Goal: Task Accomplishment & Management: Use online tool/utility

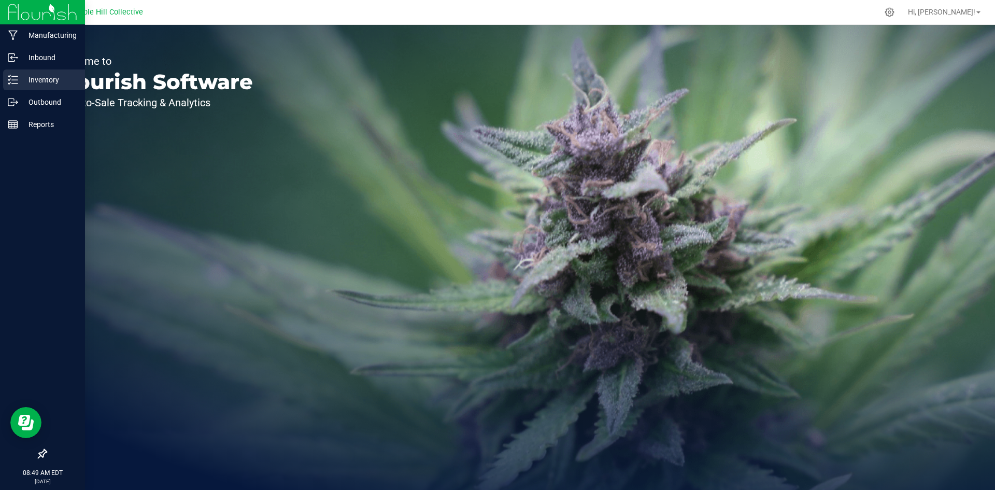
click at [19, 78] on p "Inventory" at bounding box center [49, 80] width 62 height 12
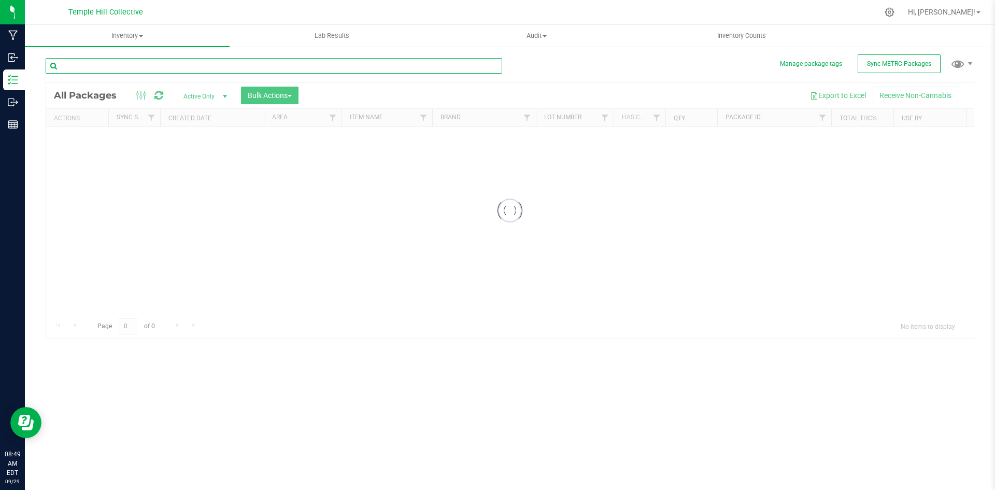
click at [154, 65] on input "text" at bounding box center [274, 66] width 456 height 16
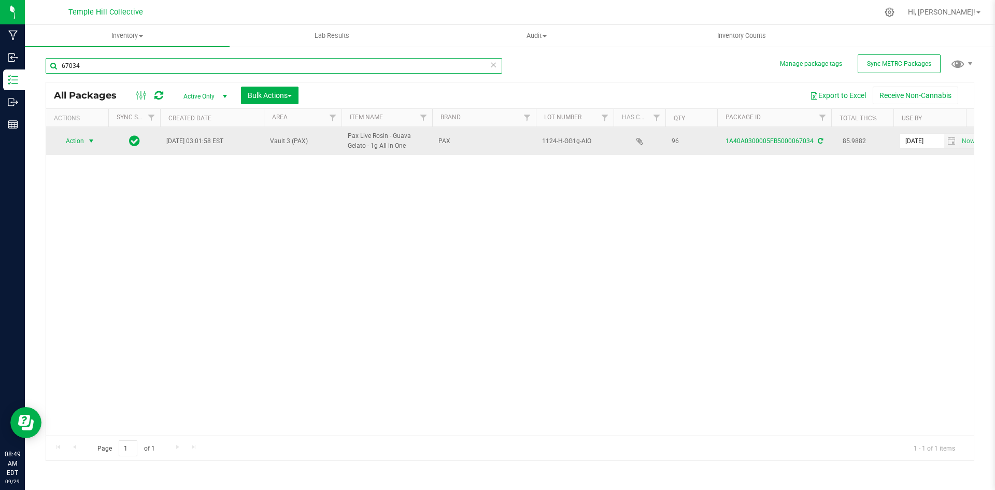
type input "67034"
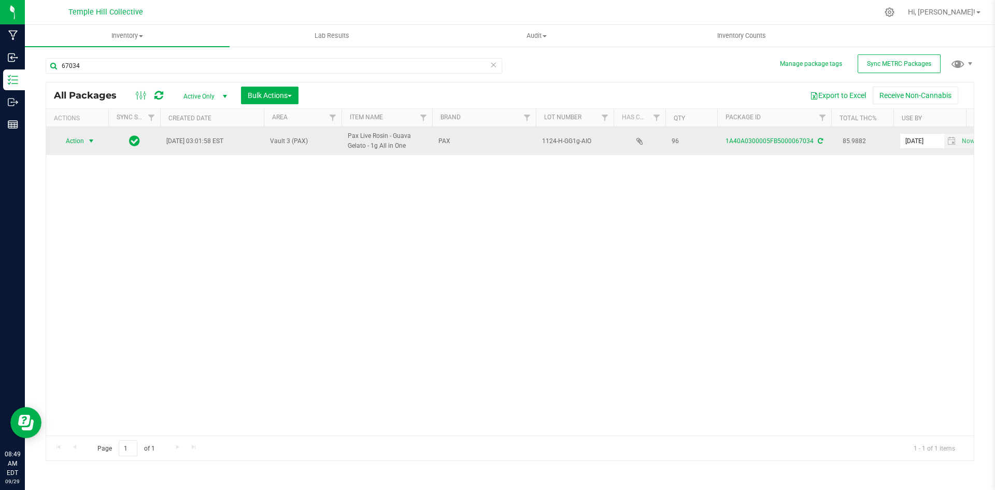
click at [87, 142] on span "select" at bounding box center [91, 141] width 13 height 15
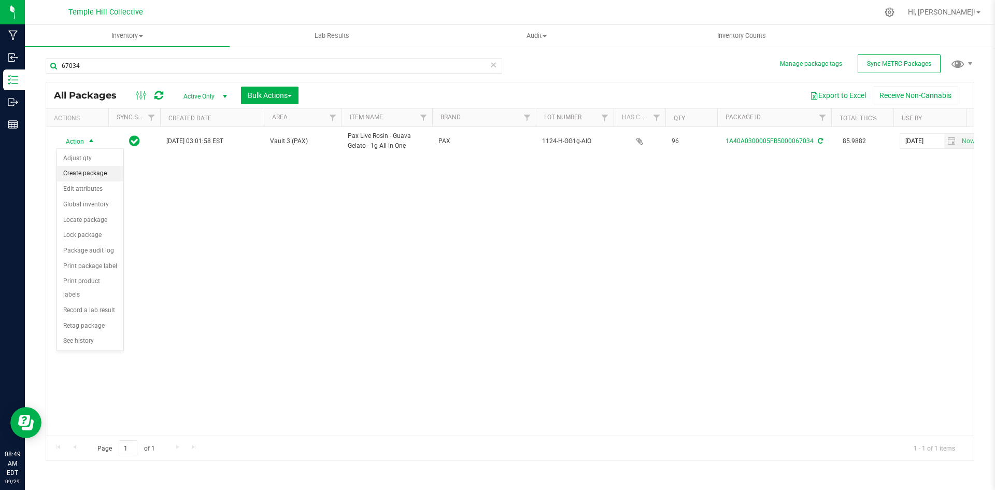
click at [81, 172] on li "Create package" at bounding box center [90, 174] width 66 height 16
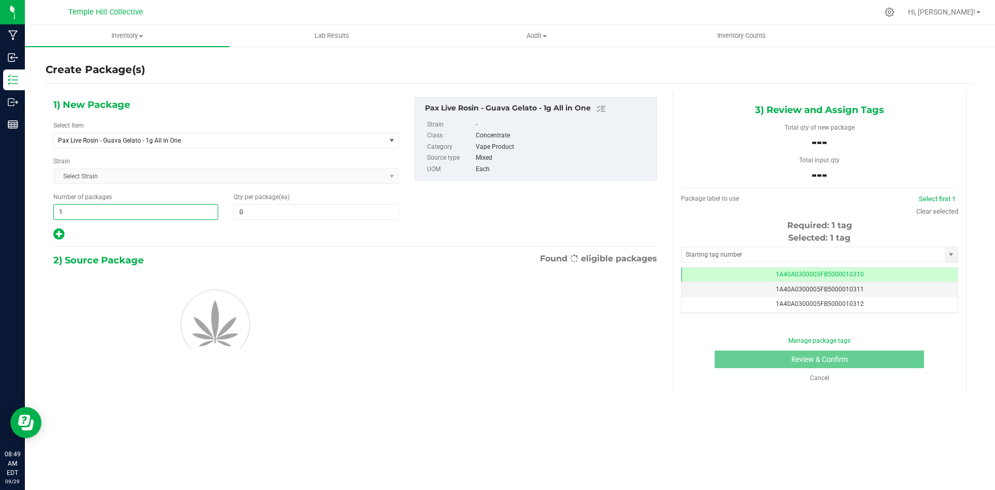
click at [139, 205] on span "1 1" at bounding box center [135, 212] width 165 height 16
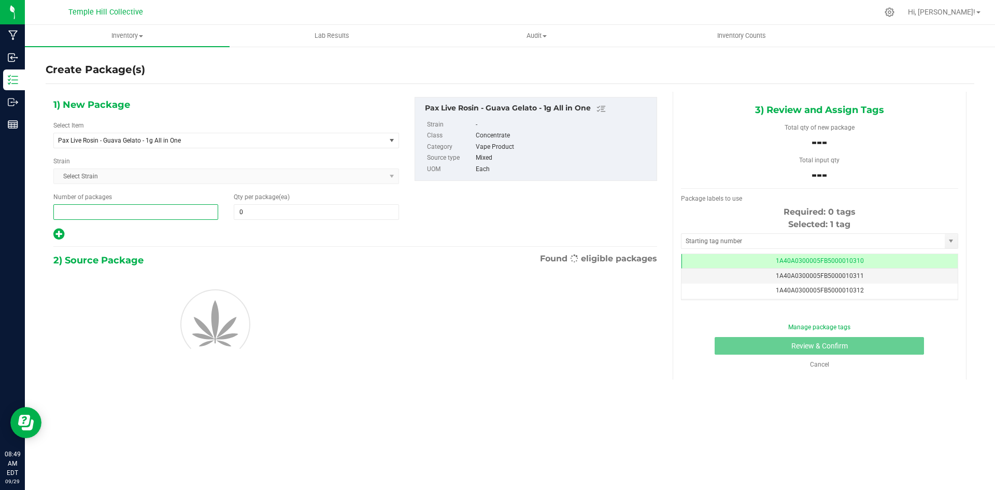
type input "7"
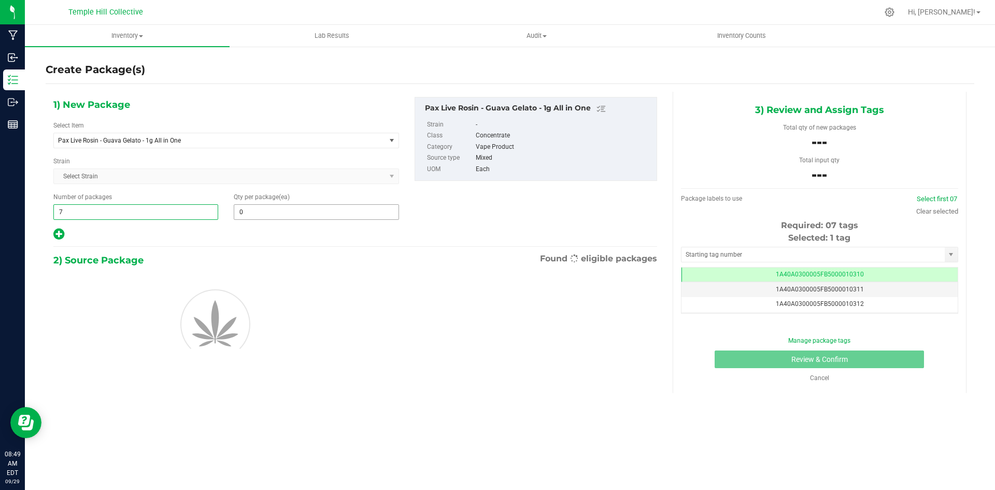
type input "7"
click at [278, 212] on span "0 0" at bounding box center [316, 212] width 165 height 16
type input "12"
click at [479, 202] on div "1) New Package Select Item Pax Live Rosin - Guava Gelato - 1g All in One .5g Pr…" at bounding box center [355, 169] width 619 height 144
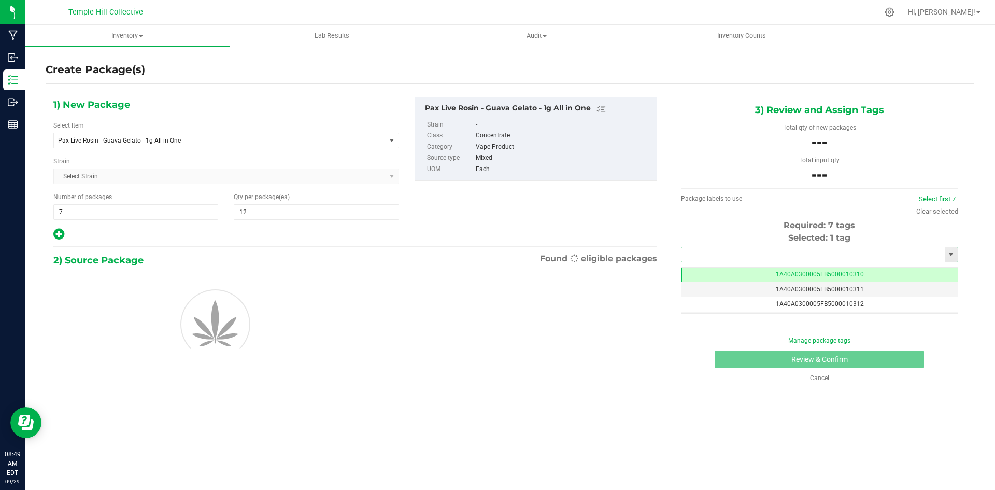
click at [708, 256] on input "text" at bounding box center [812, 254] width 263 height 15
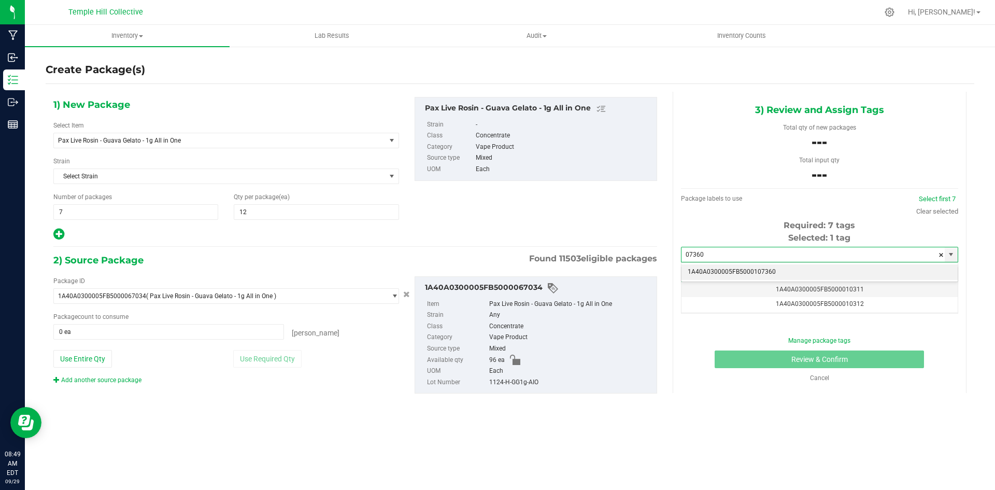
click at [749, 267] on li "1A40A0300005FB5000107360" at bounding box center [819, 272] width 276 height 16
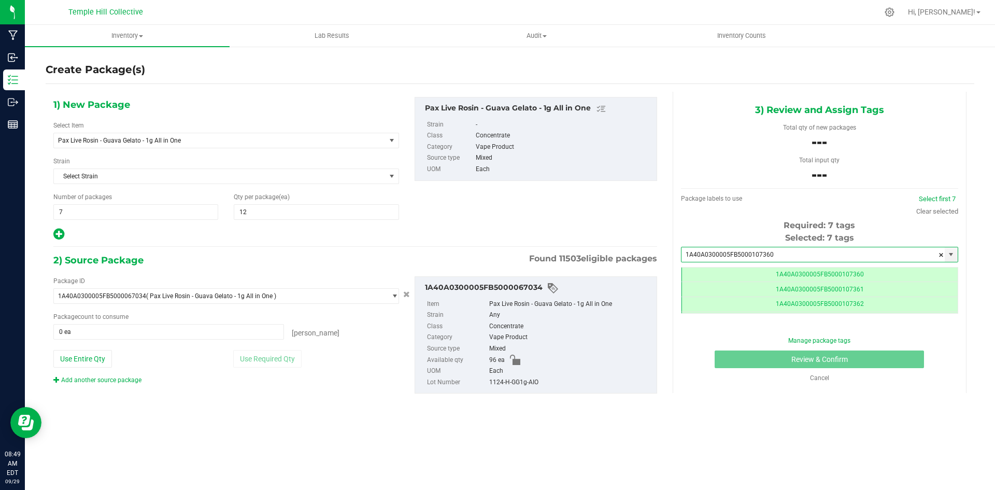
scroll to position [0, -1]
type input "1A40A0300005FB5000107360"
click at [133, 327] on span at bounding box center [168, 332] width 231 height 16
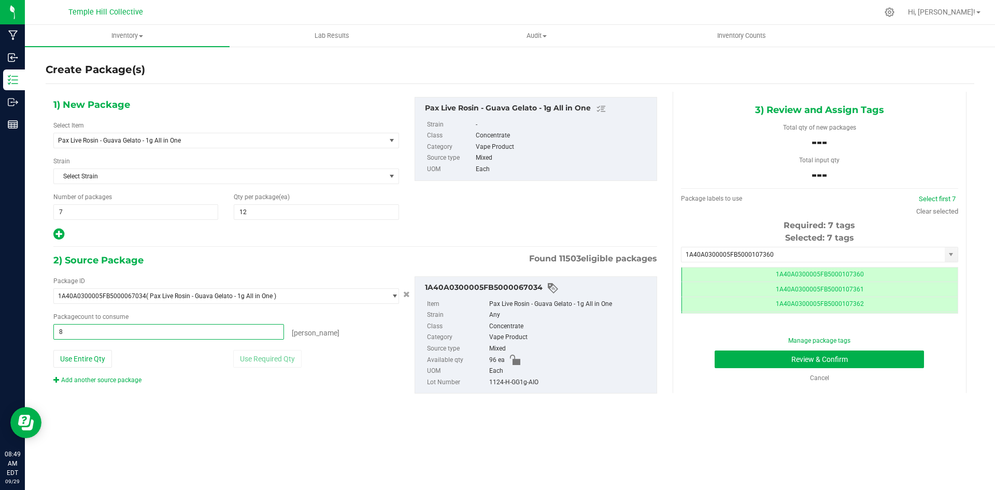
type input "84"
type input "84 ea"
click at [352, 254] on div "2) Source Package Found 11503 eligible packages" at bounding box center [355, 260] width 604 height 16
click at [513, 383] on div "1124-H-GG1g-AIO" at bounding box center [570, 382] width 162 height 11
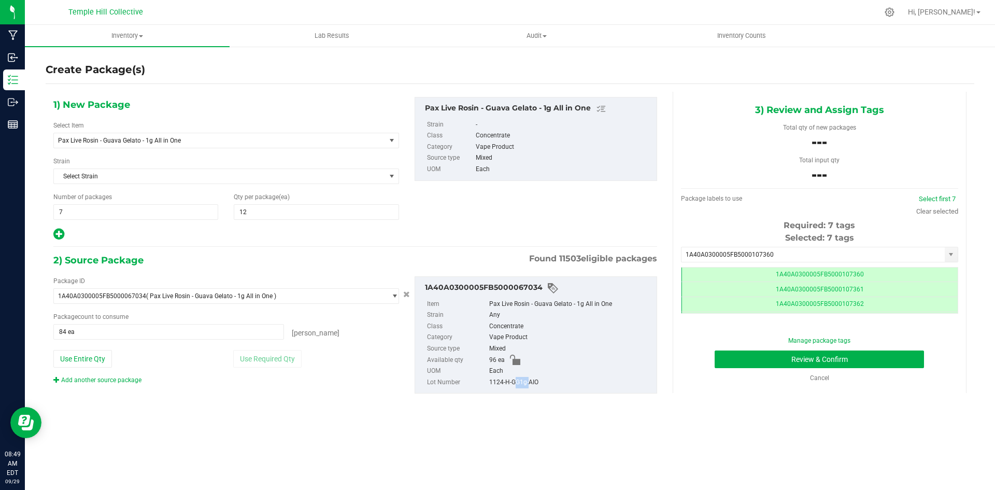
click at [513, 383] on div "1124-H-GG1g-AIO" at bounding box center [570, 382] width 162 height 11
copy div "1124-H-GG1g-AIO"
click at [778, 359] on button "Review & Confirm" at bounding box center [818, 359] width 209 height 18
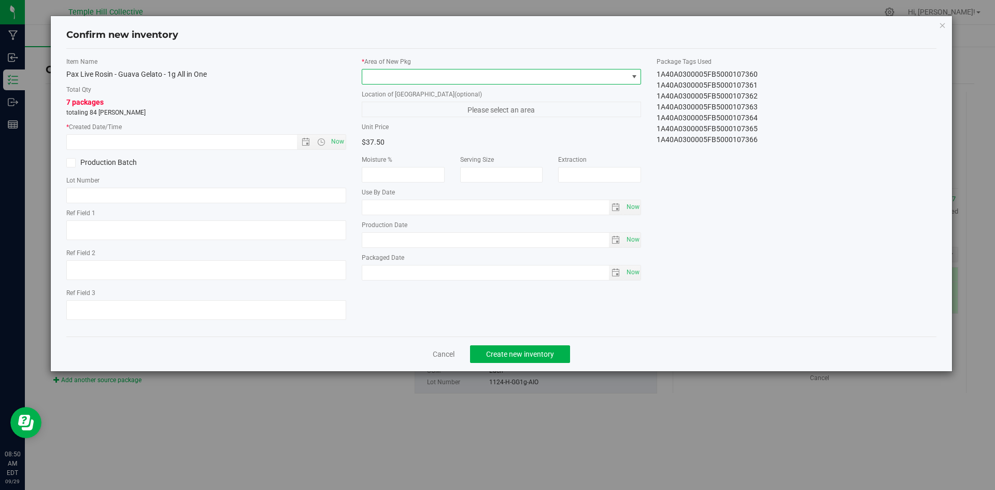
click at [508, 77] on span at bounding box center [495, 76] width 266 height 15
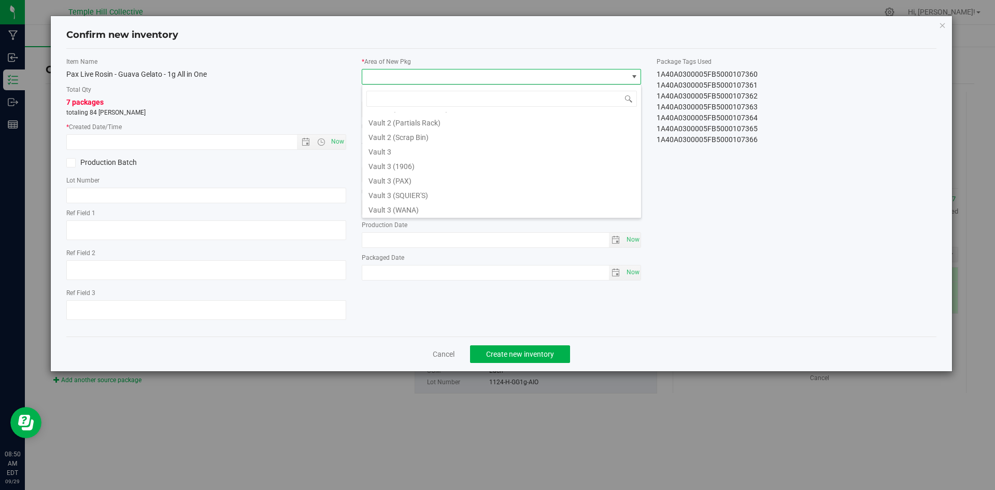
click at [417, 185] on li "Vault 3 (PAX)" at bounding box center [501, 179] width 279 height 15
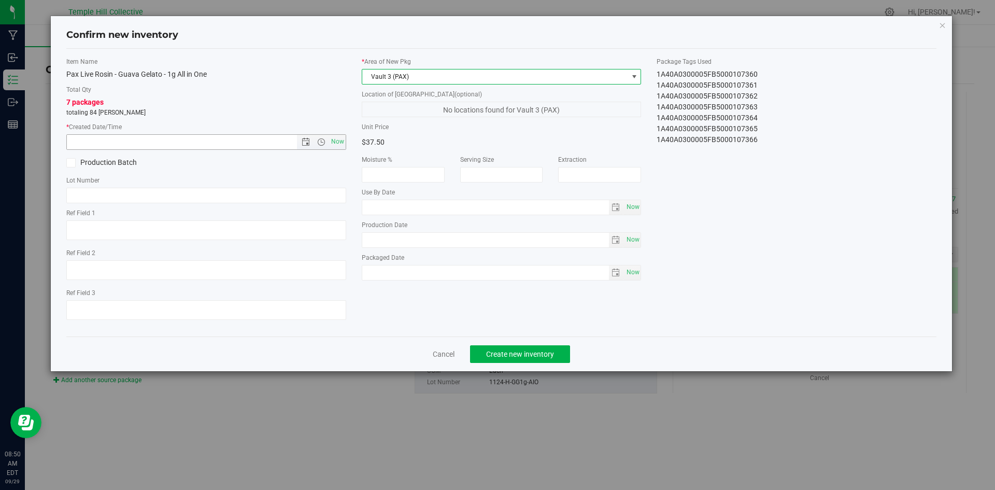
drag, startPoint x: 342, startPoint y: 141, endPoint x: 325, endPoint y: 149, distance: 18.3
click at [341, 141] on span "Now" at bounding box center [337, 141] width 18 height 15
type input "9/29/2025 8:50 AM"
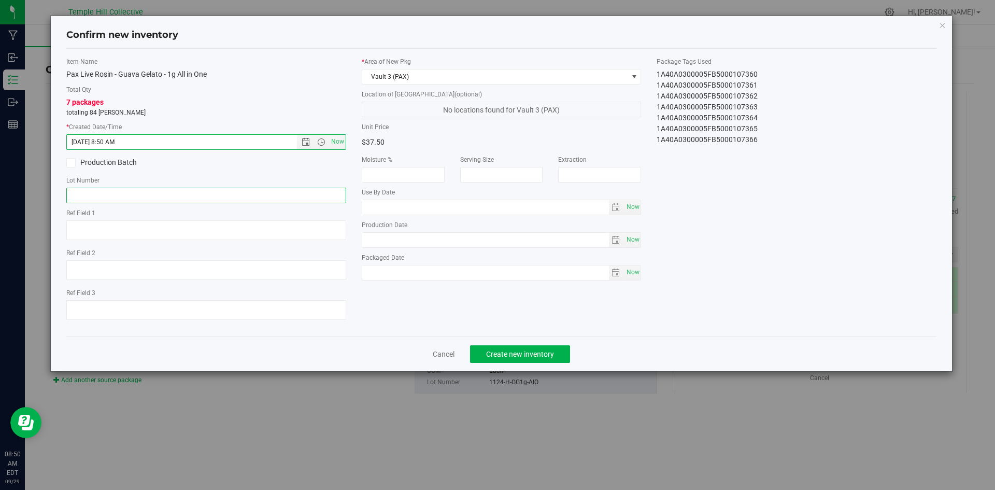
click at [170, 201] on input "text" at bounding box center [206, 196] width 280 height 16
paste input "1124-H-GG1g-AIO"
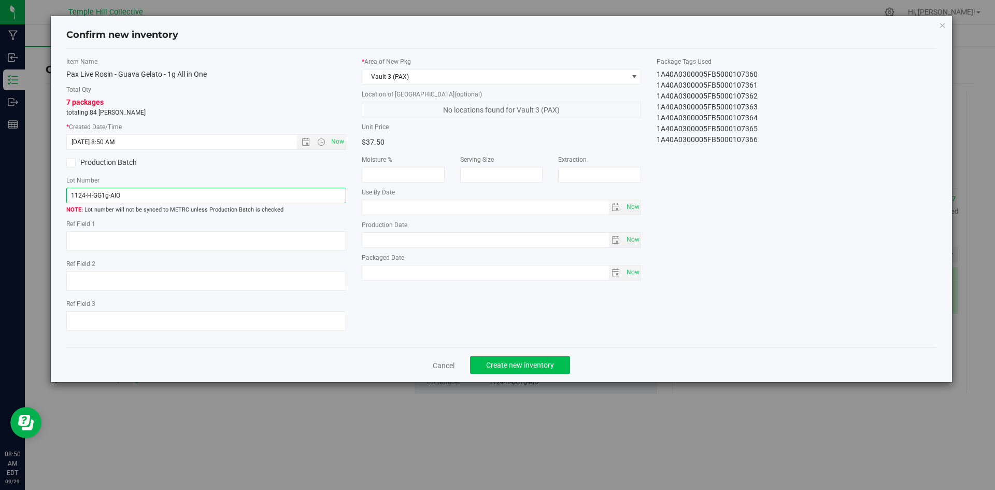
type input "1124-H-GG1g-AIO"
click at [523, 366] on span "Create new inventory" at bounding box center [520, 365] width 68 height 8
